Goal: Task Accomplishment & Management: Use online tool/utility

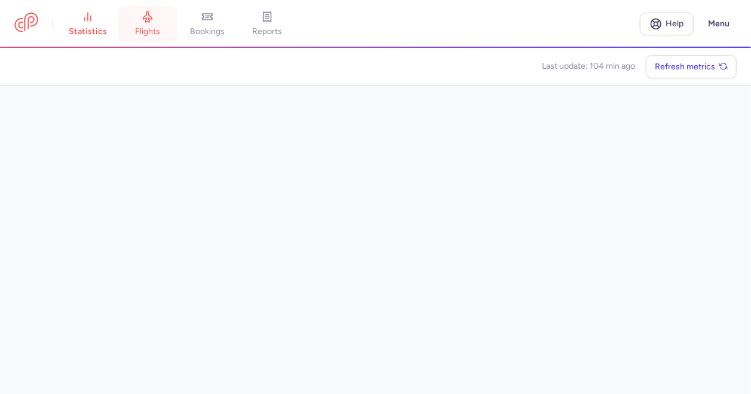
click at [158, 17] on link "flights" at bounding box center [148, 24] width 60 height 26
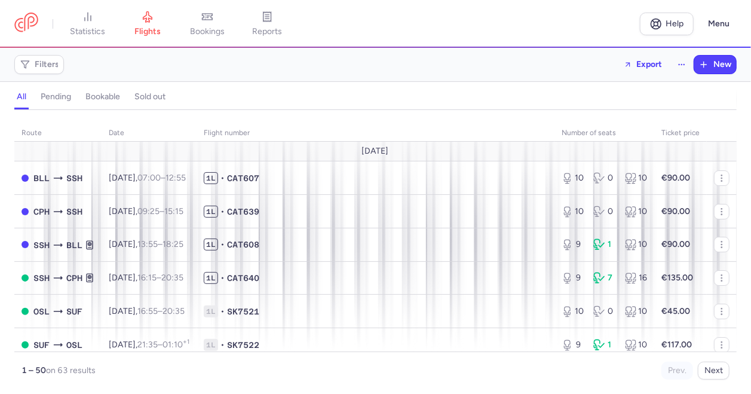
click at [200, 20] on link "bookings" at bounding box center [207, 24] width 60 height 26
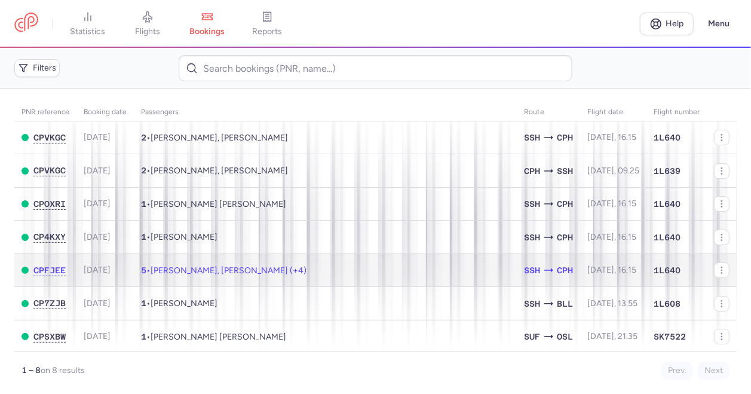
click at [303, 268] on td "5 • [PERSON_NAME], [PERSON_NAME] (+4)" at bounding box center [325, 269] width 383 height 33
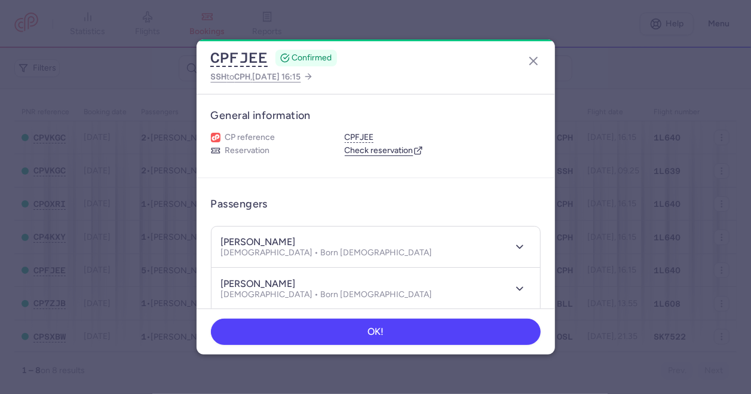
click at [390, 152] on link "Check reservation" at bounding box center [384, 150] width 78 height 11
click at [532, 64] on icon "button" at bounding box center [533, 61] width 14 height 14
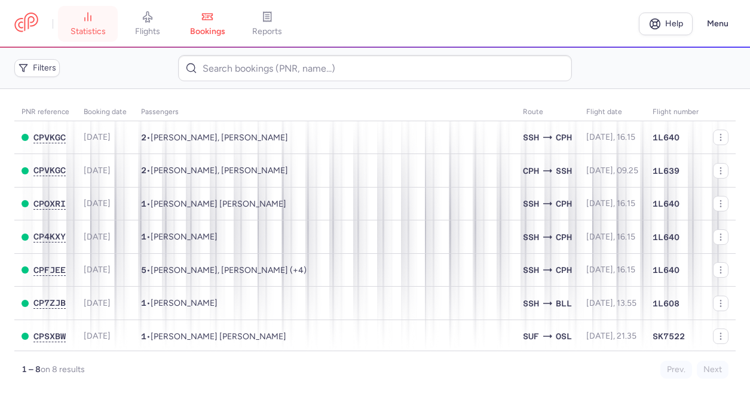
click at [107, 28] on link "statistics" at bounding box center [88, 24] width 60 height 26
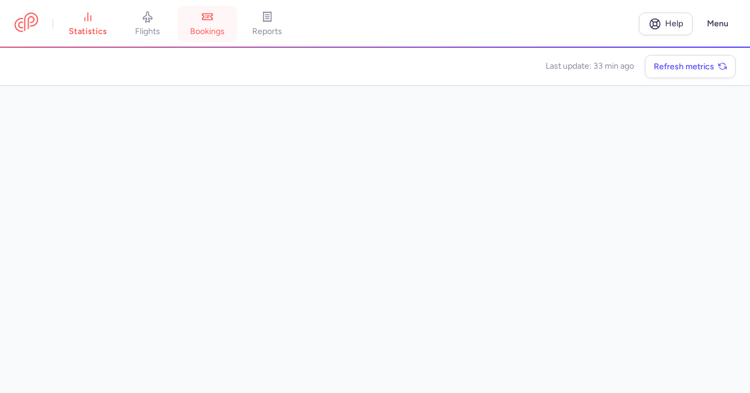
click at [219, 33] on span "bookings" at bounding box center [207, 31] width 35 height 11
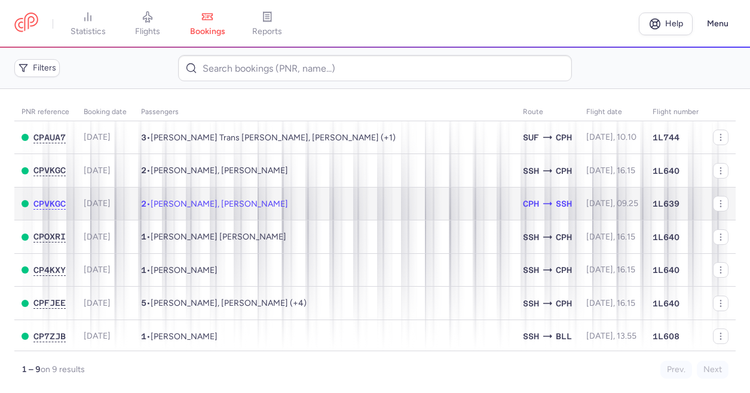
click at [209, 201] on span "[PERSON_NAME], [PERSON_NAME]" at bounding box center [219, 204] width 137 height 10
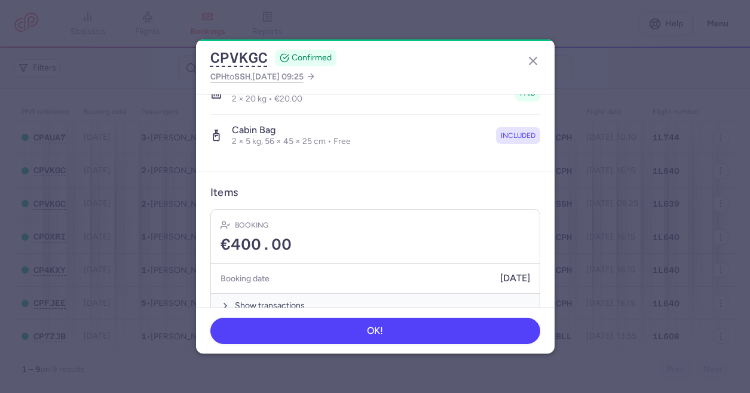
scroll to position [315, 0]
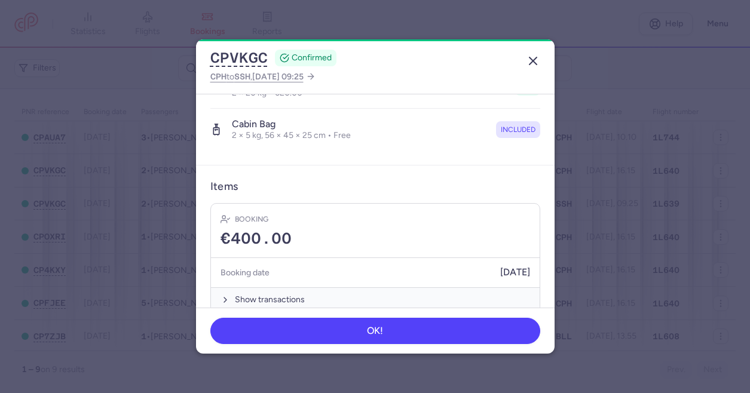
click at [536, 60] on icon "button" at bounding box center [533, 61] width 14 height 14
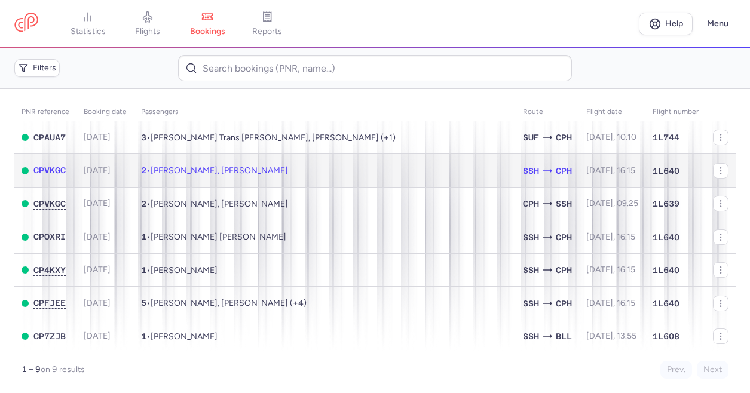
click at [243, 172] on span "[PERSON_NAME], [PERSON_NAME]" at bounding box center [219, 170] width 137 height 10
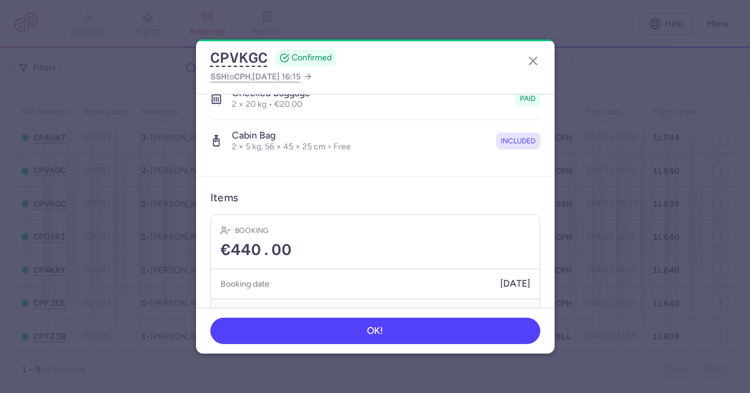
scroll to position [315, 0]
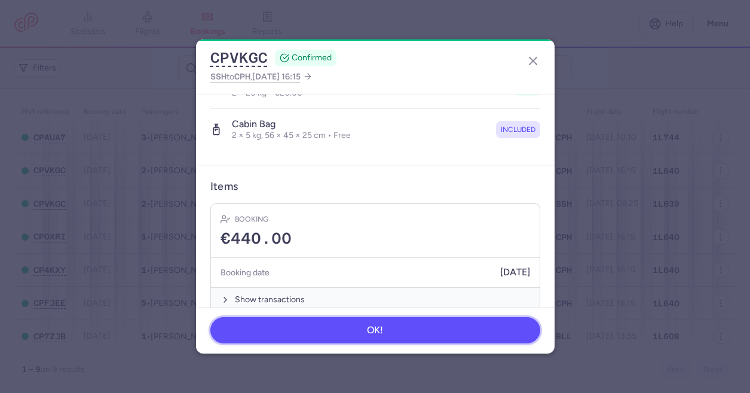
click at [392, 336] on button "OK!" at bounding box center [375, 330] width 330 height 26
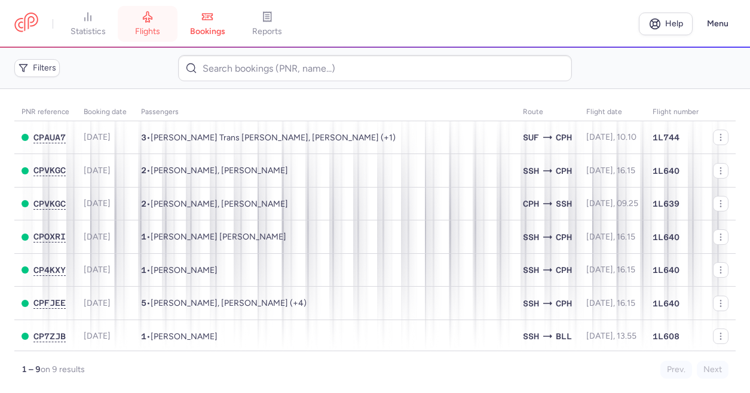
click at [146, 23] on link "flights" at bounding box center [148, 24] width 60 height 26
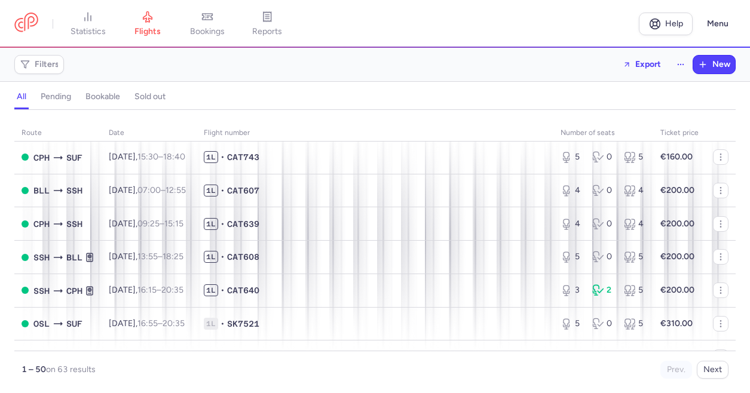
scroll to position [1493, 0]
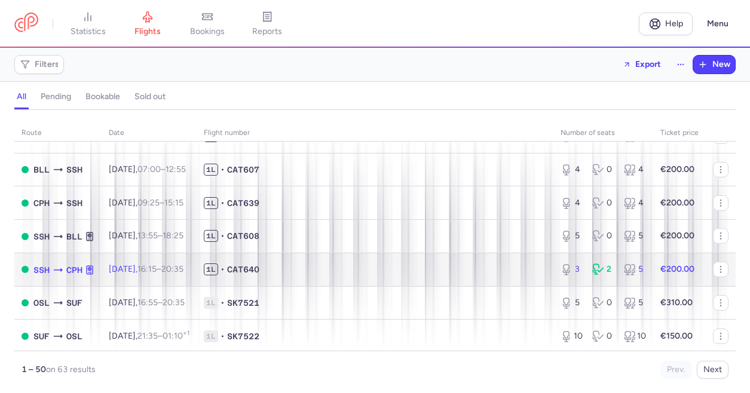
click at [320, 268] on span "1L • CAT640" at bounding box center [375, 269] width 342 height 12
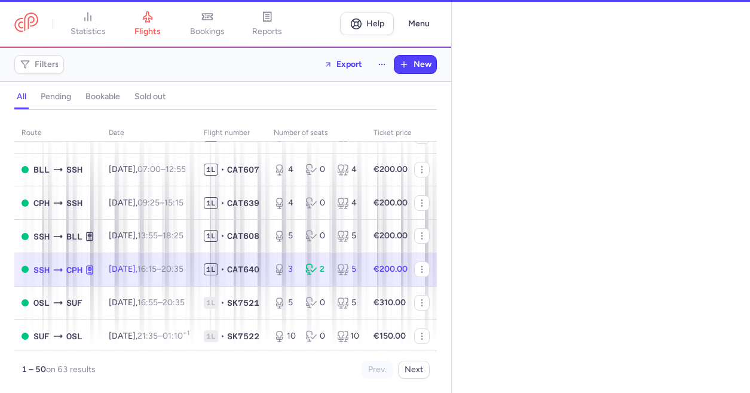
select select "days"
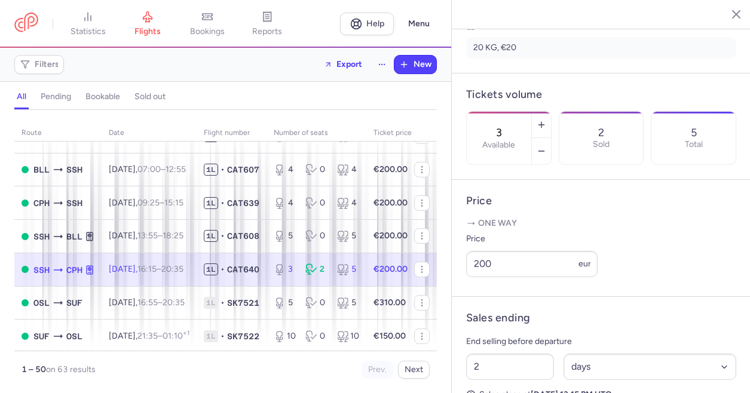
scroll to position [358, 0]
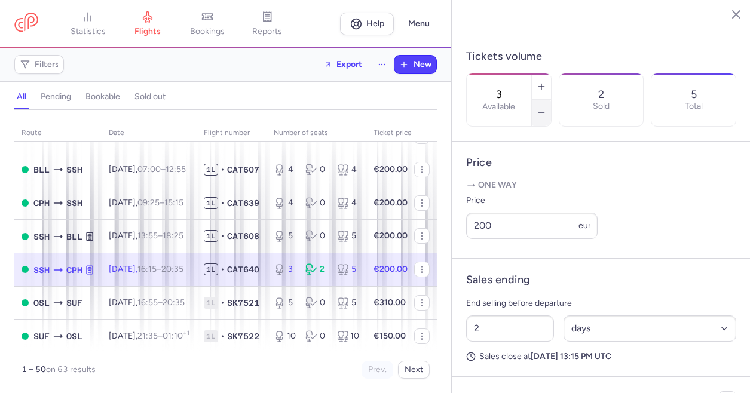
click at [551, 100] on button "button" at bounding box center [541, 113] width 19 height 26
type input "2"
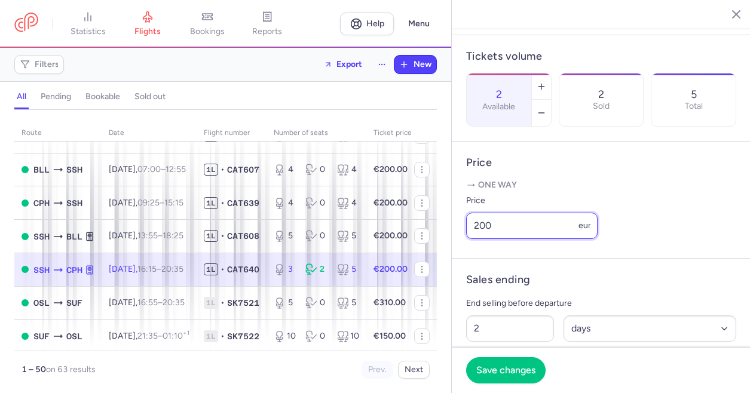
click at [535, 238] on input "200" at bounding box center [531, 226] width 131 height 26
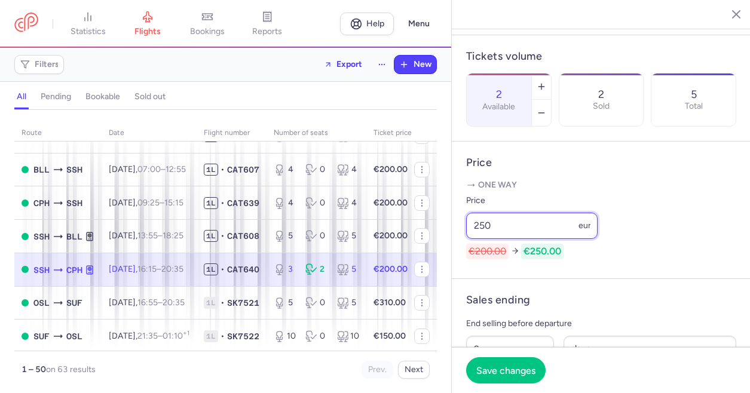
click at [531, 239] on input "250" at bounding box center [531, 226] width 131 height 26
click at [530, 239] on input "250" at bounding box center [531, 226] width 131 height 26
type input "300"
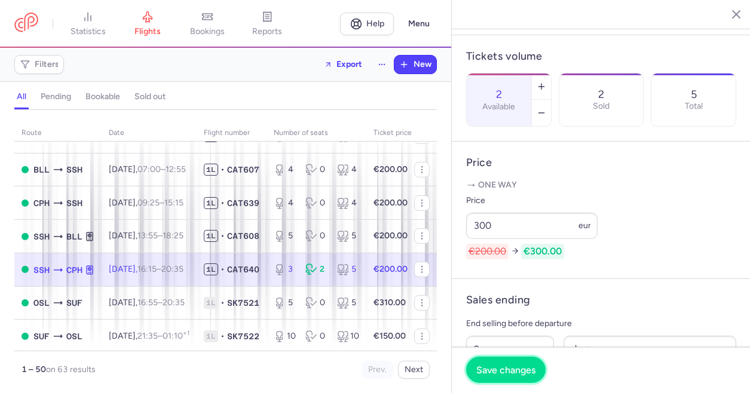
click at [514, 369] on span "Save changes" at bounding box center [505, 369] width 59 height 11
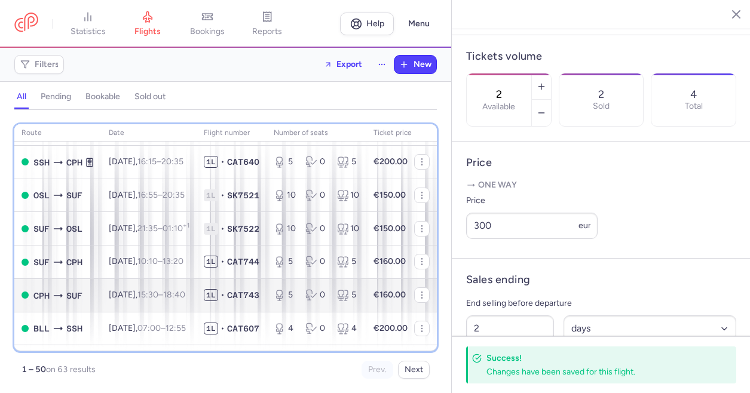
scroll to position [1314, 0]
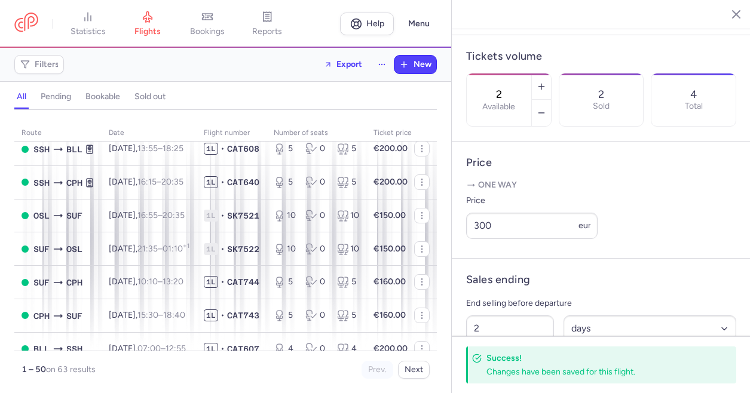
click at [725, 14] on icon "button" at bounding box center [727, 14] width 12 height 12
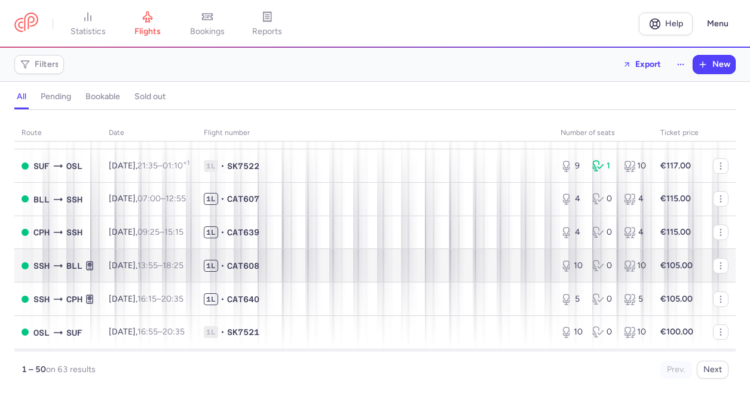
scroll to position [179, 0]
